Goal: Check status: Check status

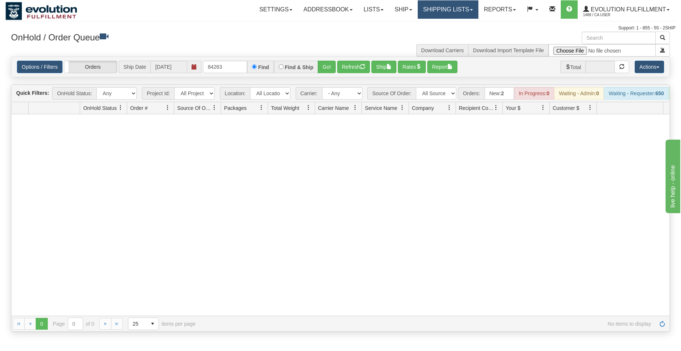
click at [435, 10] on link "Shipping lists" at bounding box center [448, 9] width 61 height 18
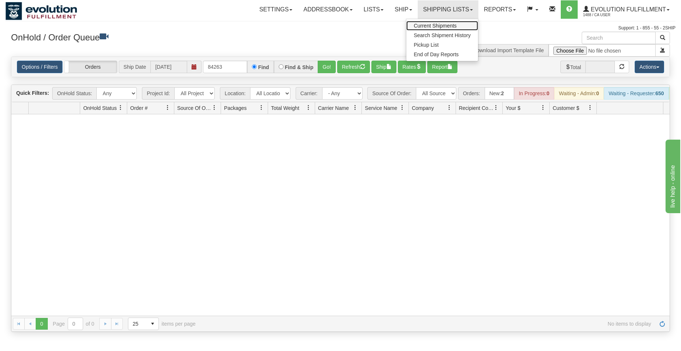
click at [436, 26] on span "Current Shipments" at bounding box center [435, 26] width 43 height 6
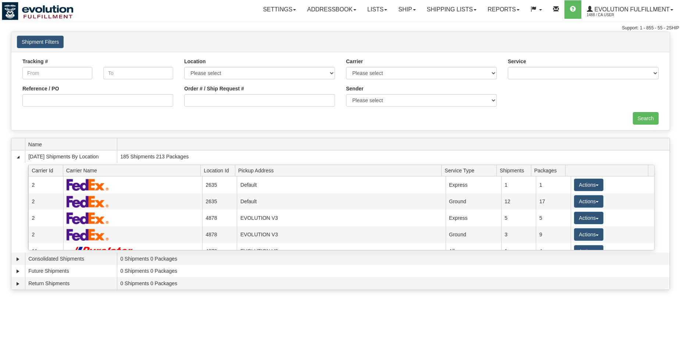
click at [204, 97] on input "Order # / Ship Request #" at bounding box center [259, 100] width 151 height 12
type input "1080"
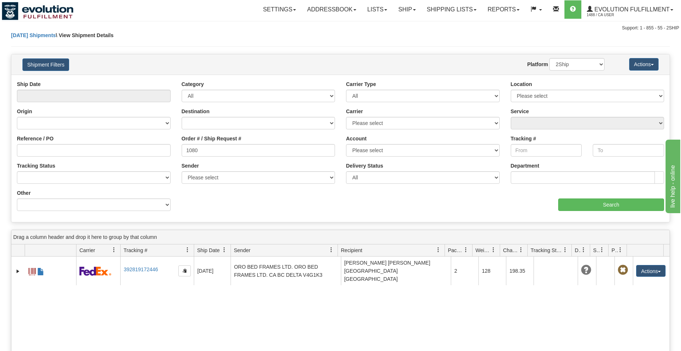
click at [42, 268] on span at bounding box center [40, 271] width 7 height 7
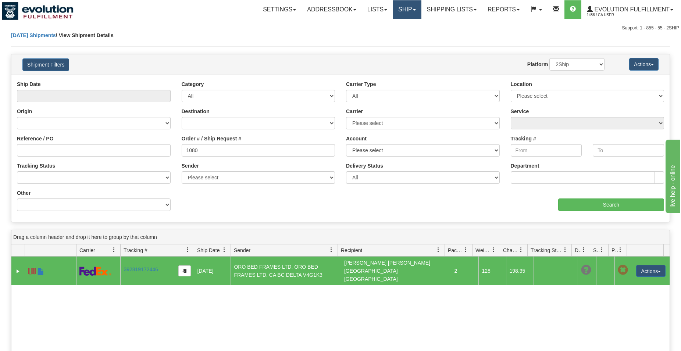
drag, startPoint x: 401, startPoint y: 10, endPoint x: 401, endPoint y: 17, distance: 7.0
click at [401, 10] on link "Ship" at bounding box center [407, 9] width 28 height 18
click at [402, 33] on span "OnHold / Order Queue" at bounding box center [388, 35] width 52 height 6
